Goal: Information Seeking & Learning: Check status

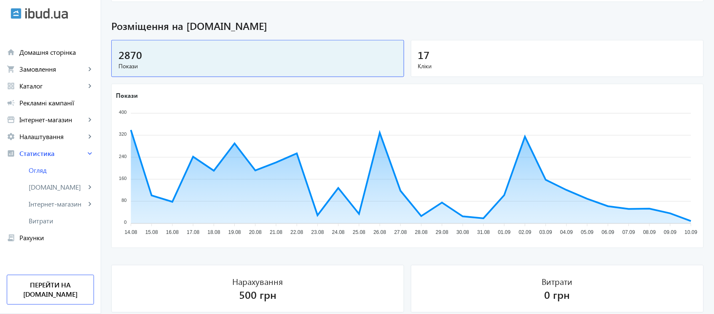
click at [568, 62] on span "Кліки" at bounding box center [557, 66] width 279 height 8
